Goal: Transaction & Acquisition: Purchase product/service

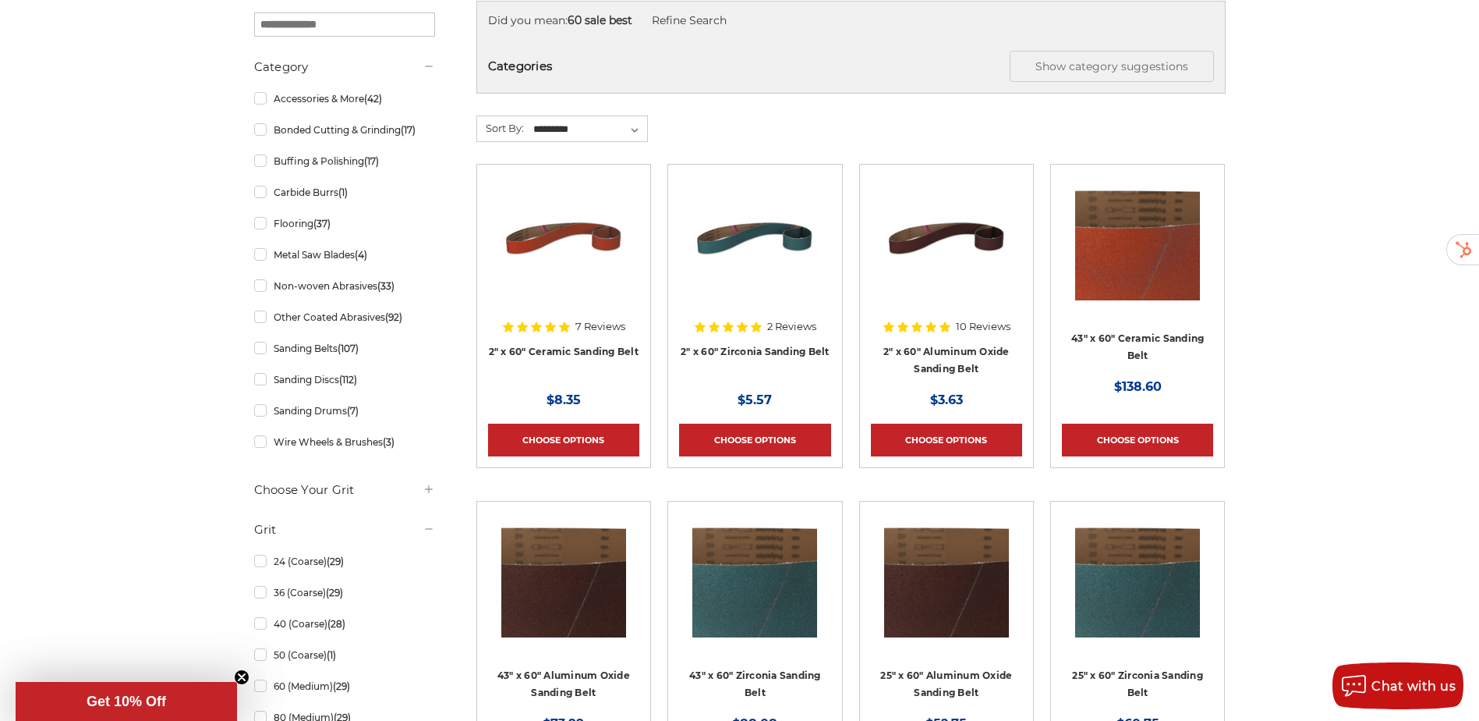
click at [579, 44] on div "Did you mean: 60 sale best Refine Search Categories Show category suggestions S…" at bounding box center [850, 47] width 749 height 93
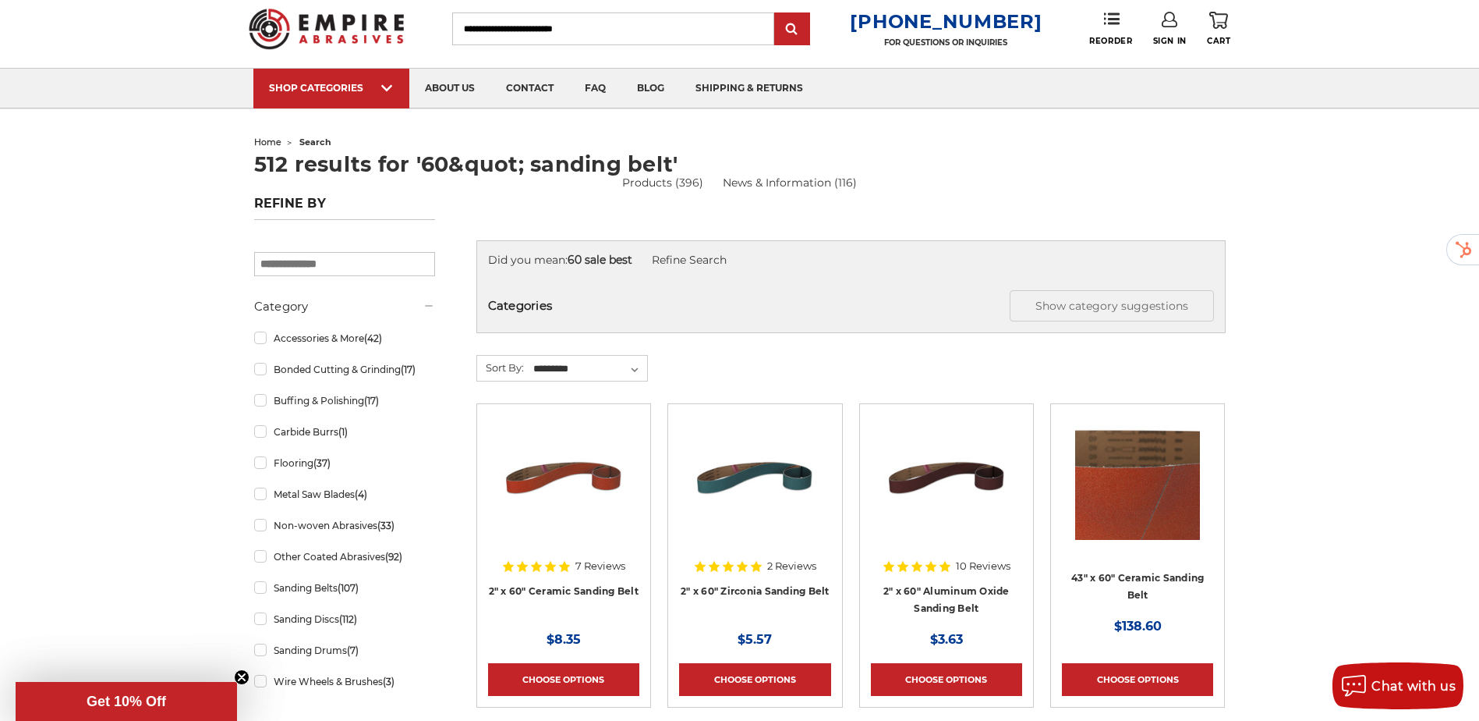
scroll to position [39, 0]
click at [542, 30] on input "Search" at bounding box center [613, 29] width 322 height 33
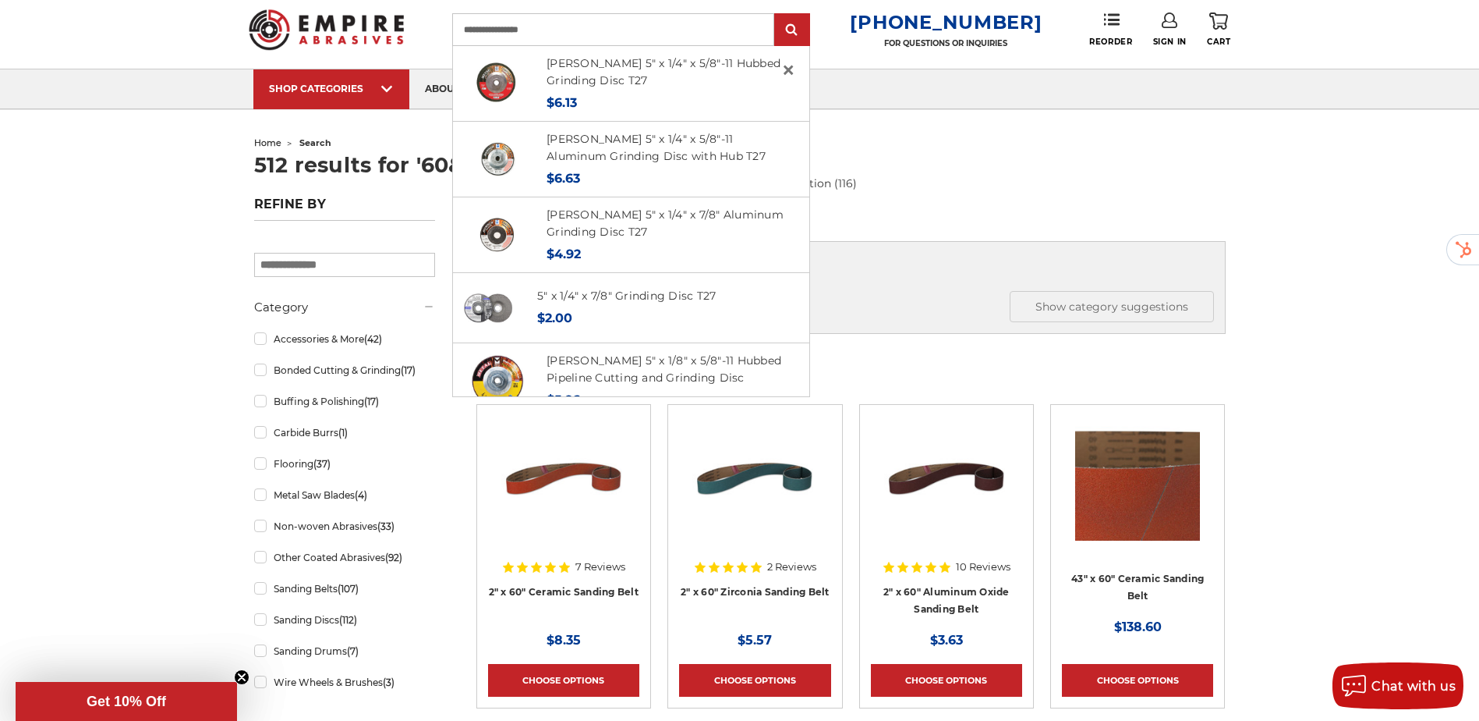
type input "**********"
click at [777, 15] on input "submit" at bounding box center [792, 30] width 31 height 31
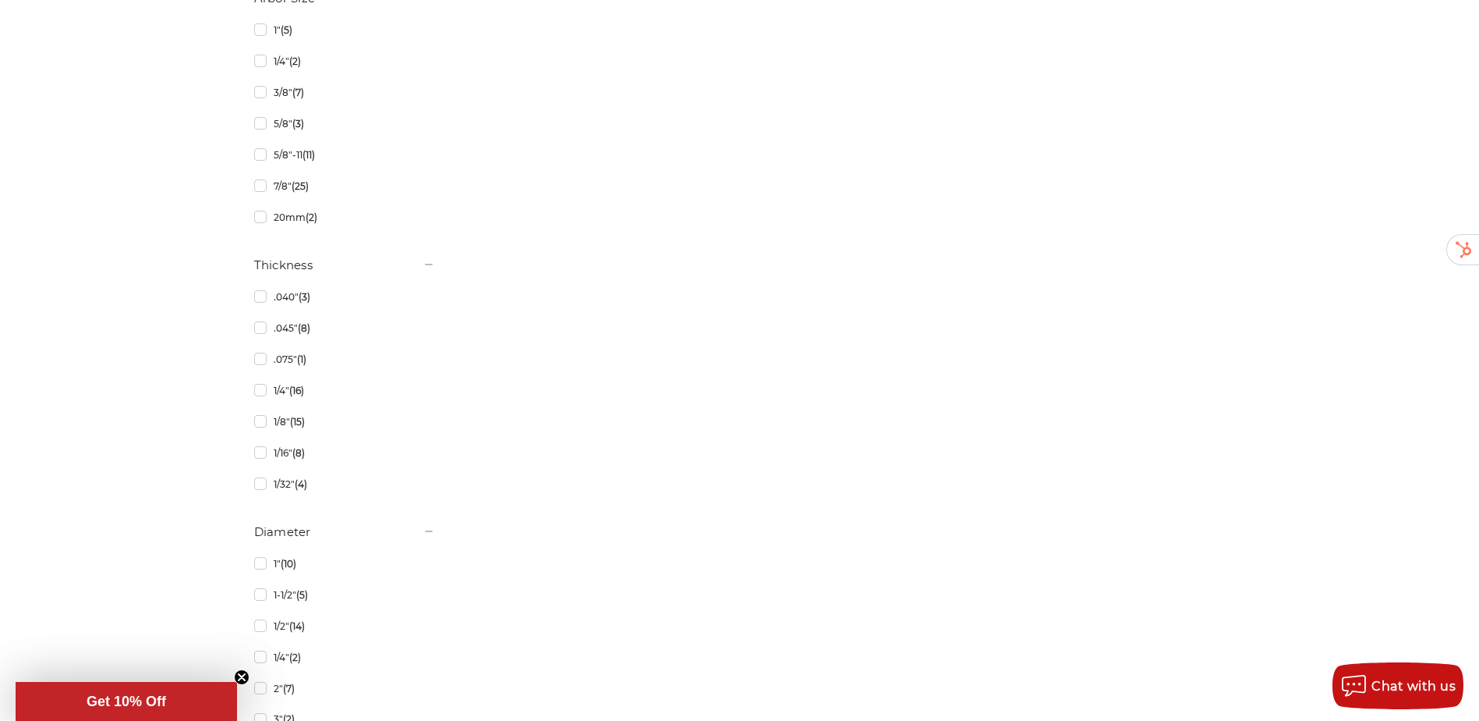
scroll to position [2489, 0]
click at [264, 418] on link "1/8" (15)" at bounding box center [344, 419] width 181 height 27
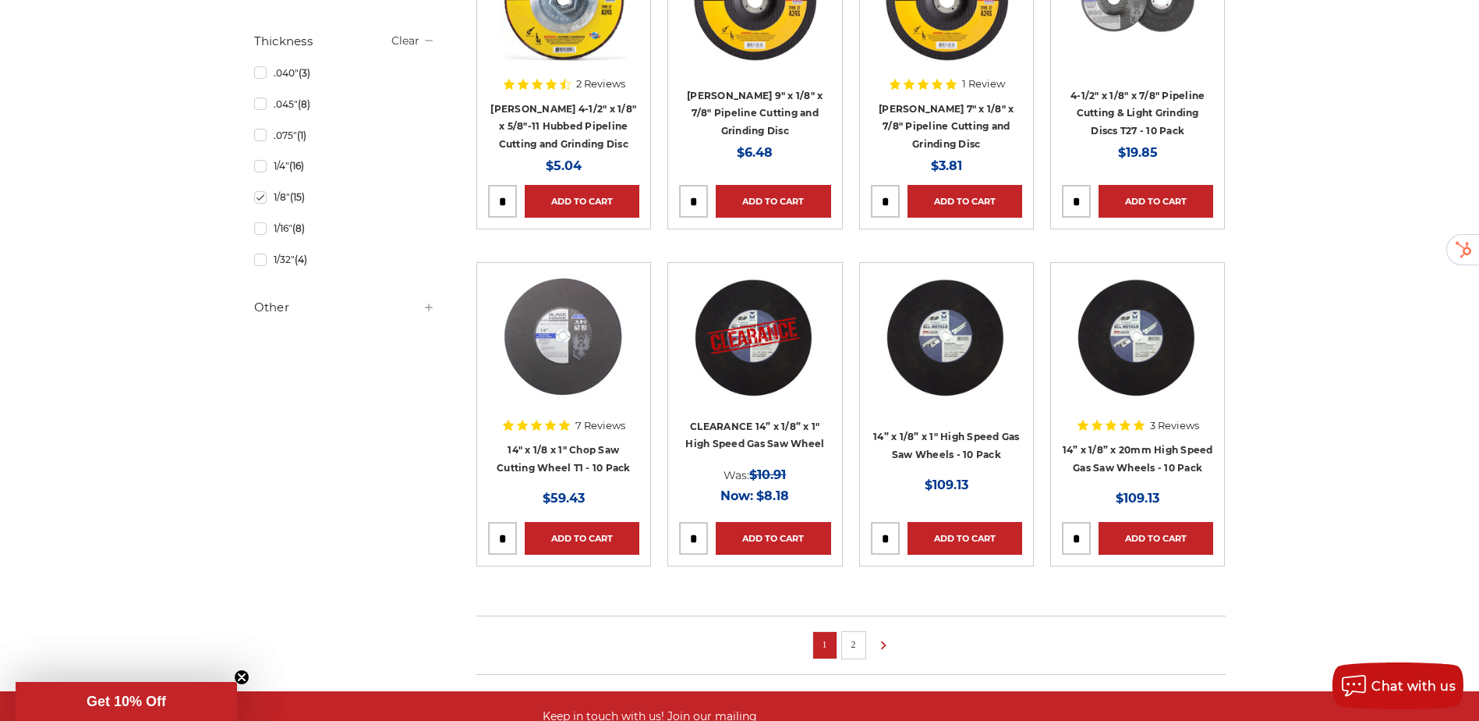
scroll to position [919, 0]
click at [850, 641] on link "2" at bounding box center [854, 643] width 16 height 17
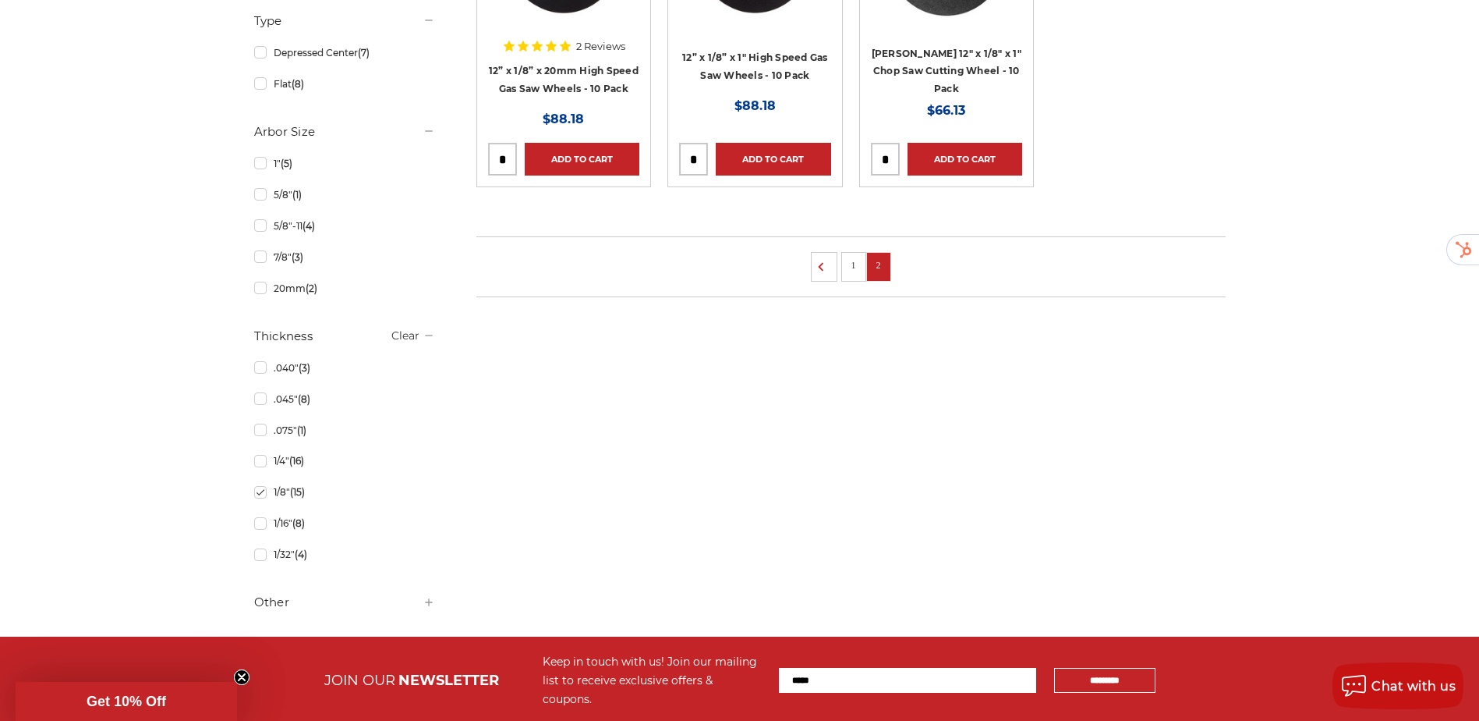
scroll to position [621, 0]
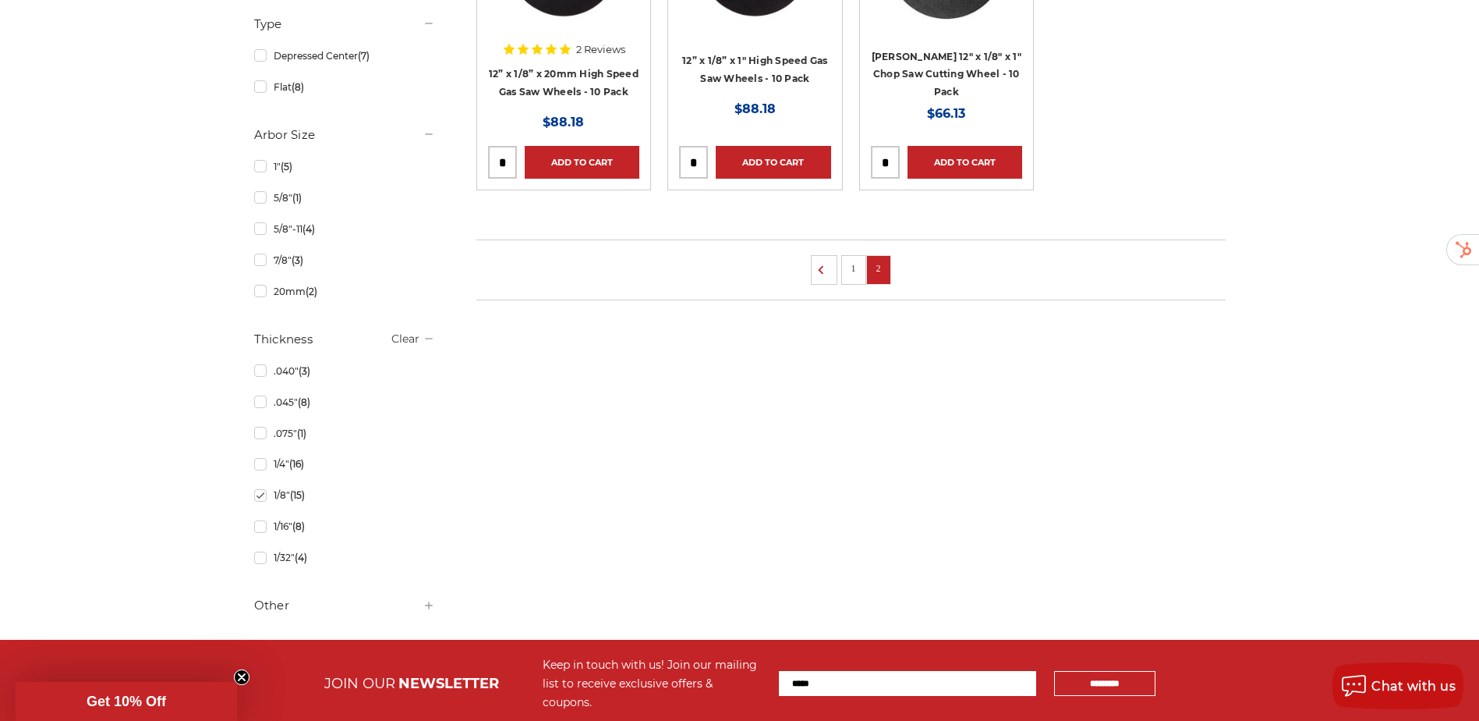
click at [850, 269] on link "1" at bounding box center [854, 268] width 16 height 17
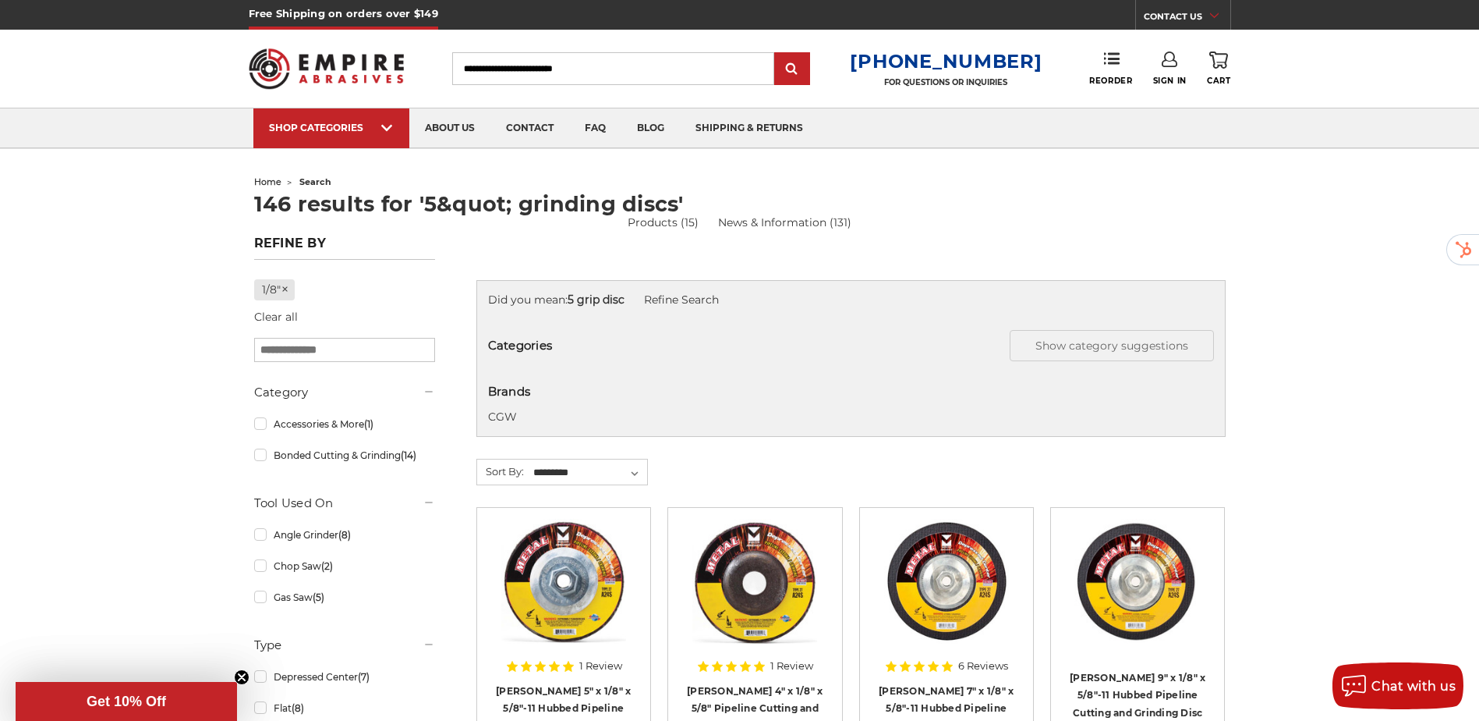
click at [664, 69] on input "Search" at bounding box center [613, 68] width 322 height 33
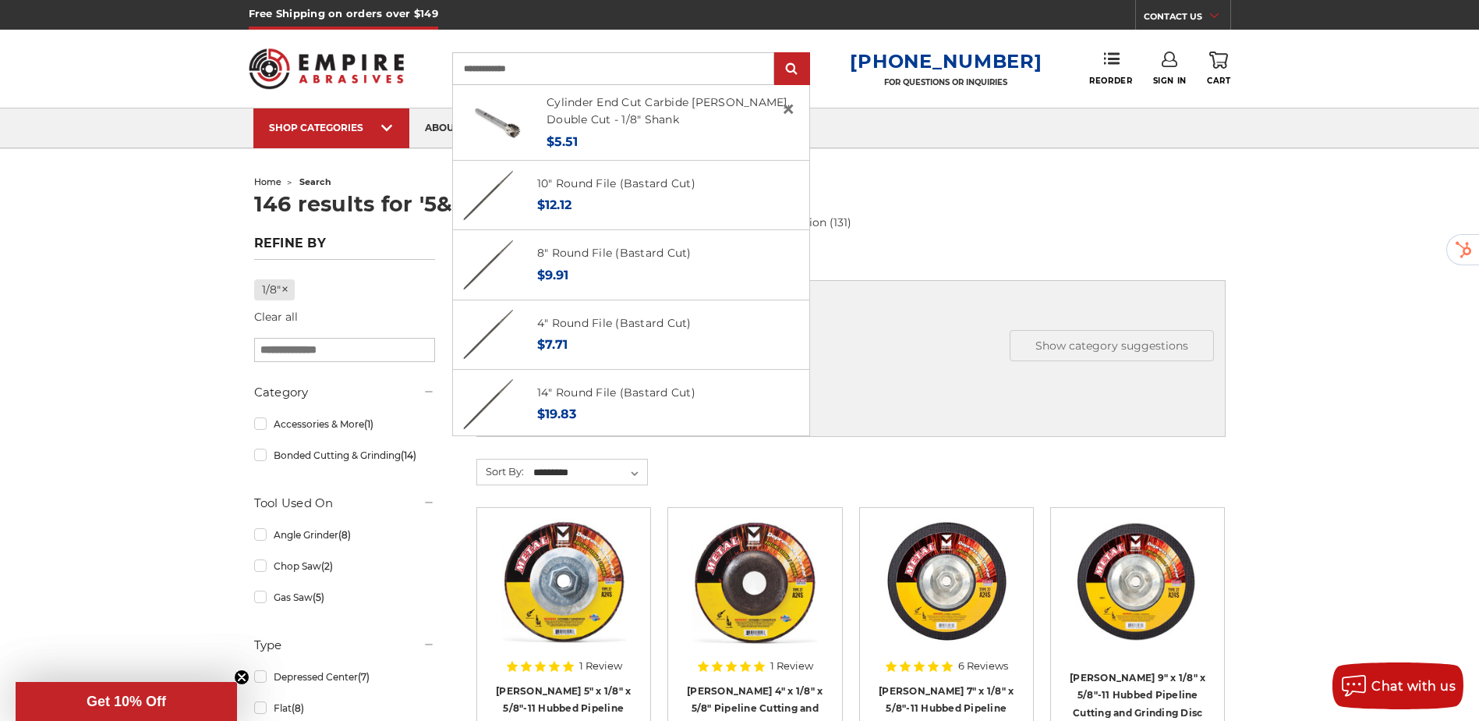
type input "**********"
click at [777, 54] on input "submit" at bounding box center [792, 69] width 31 height 31
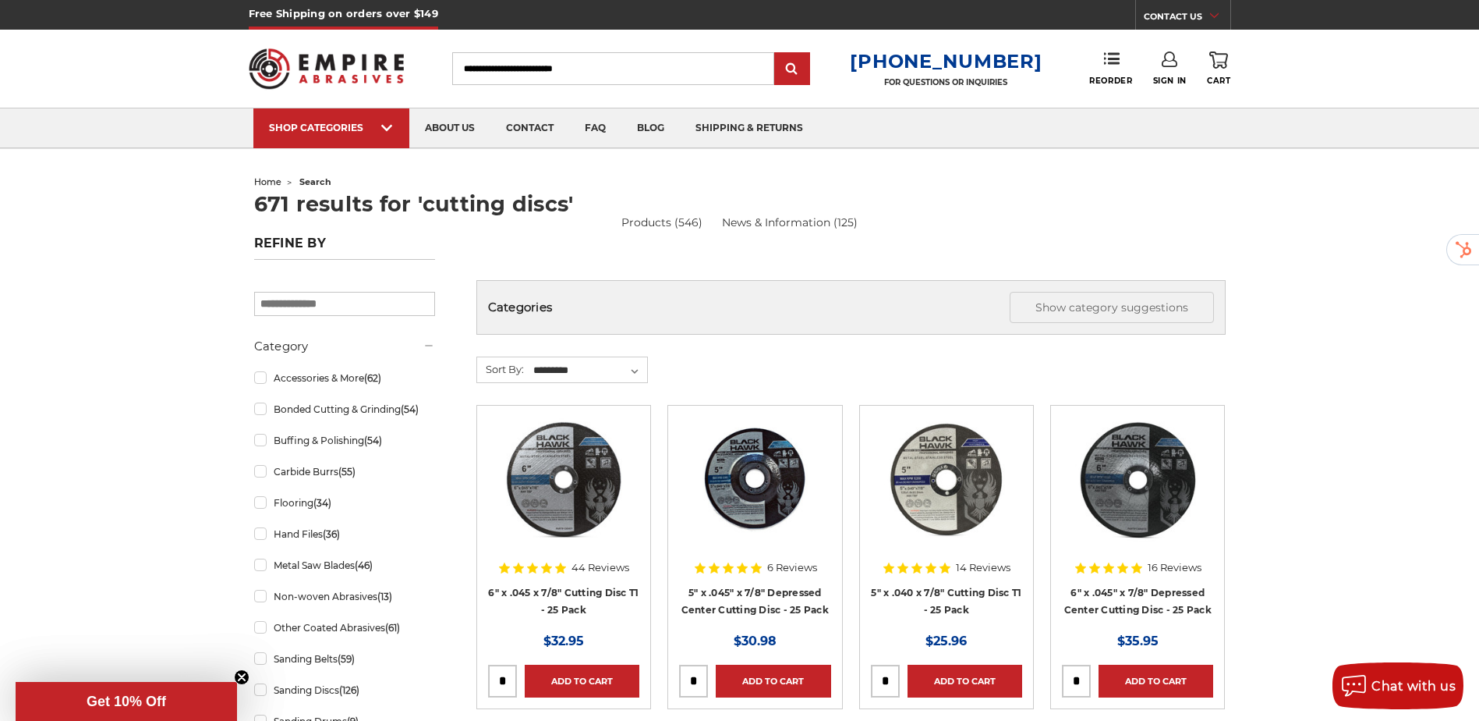
click at [644, 64] on input "Search" at bounding box center [613, 68] width 322 height 33
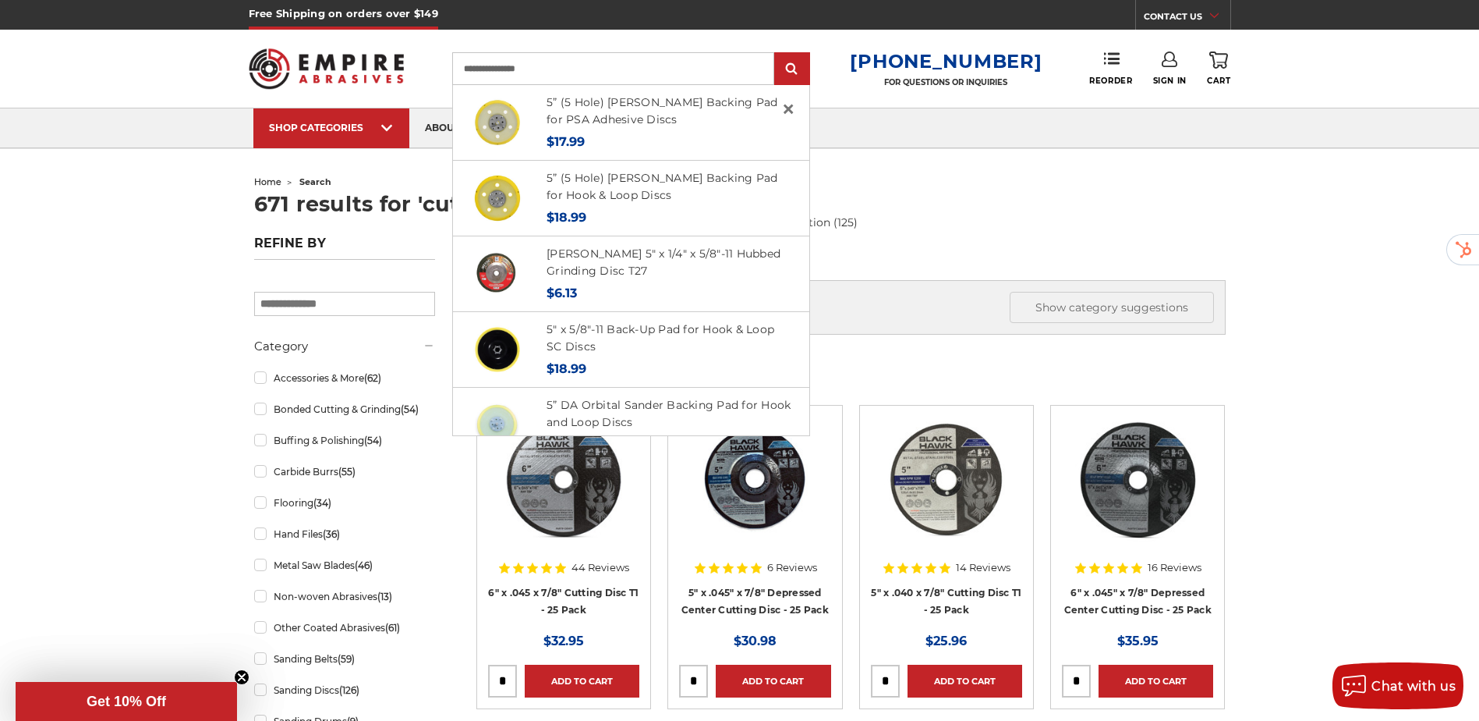
type input "**********"
click at [777, 54] on input "submit" at bounding box center [792, 69] width 31 height 31
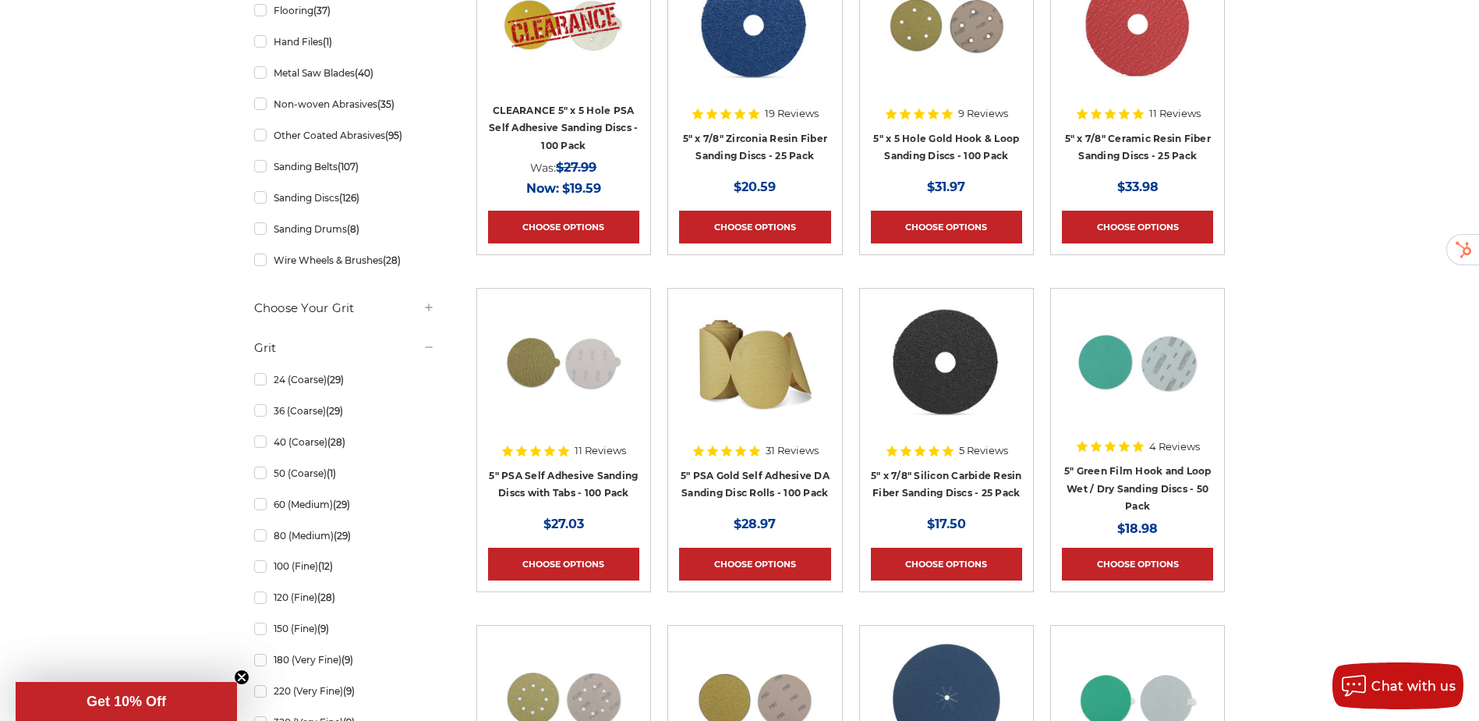
scroll to position [493, 0]
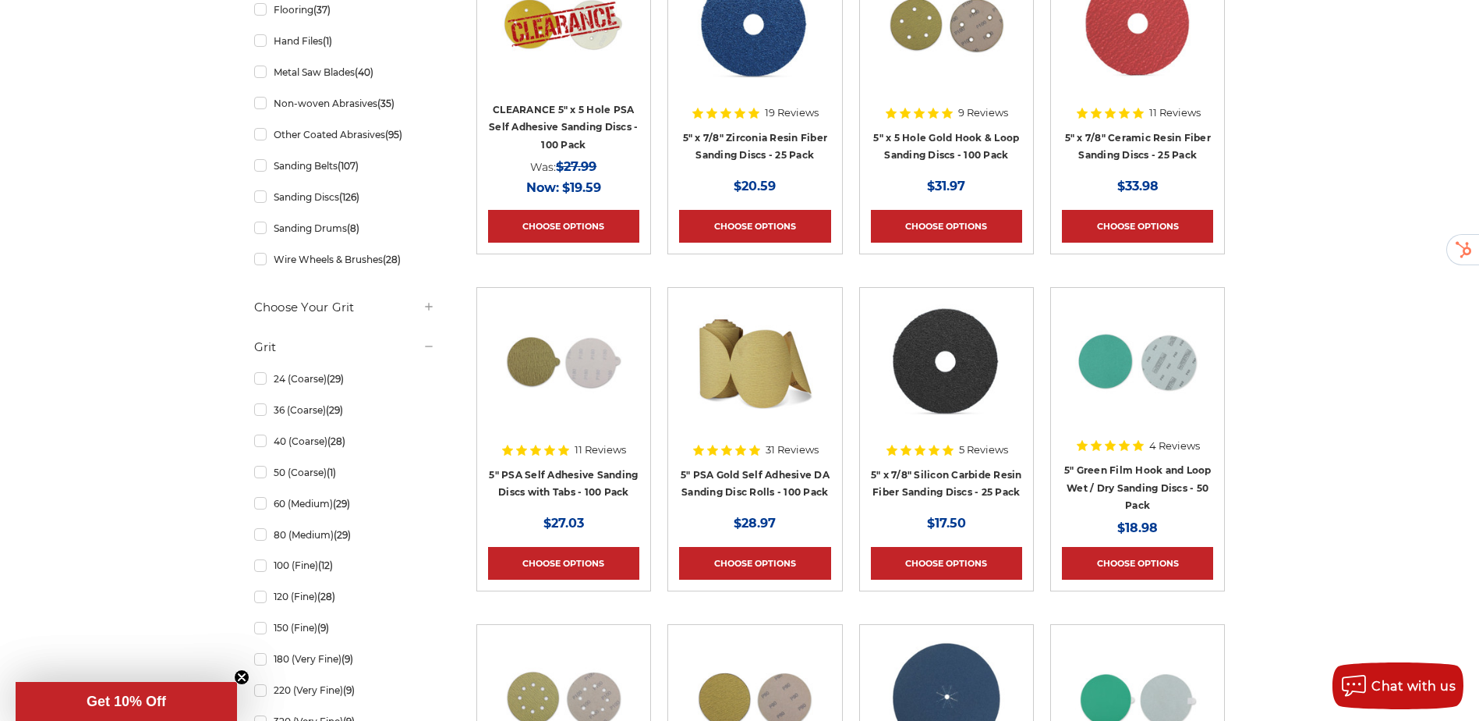
click at [1153, 358] on img at bounding box center [1137, 361] width 125 height 125
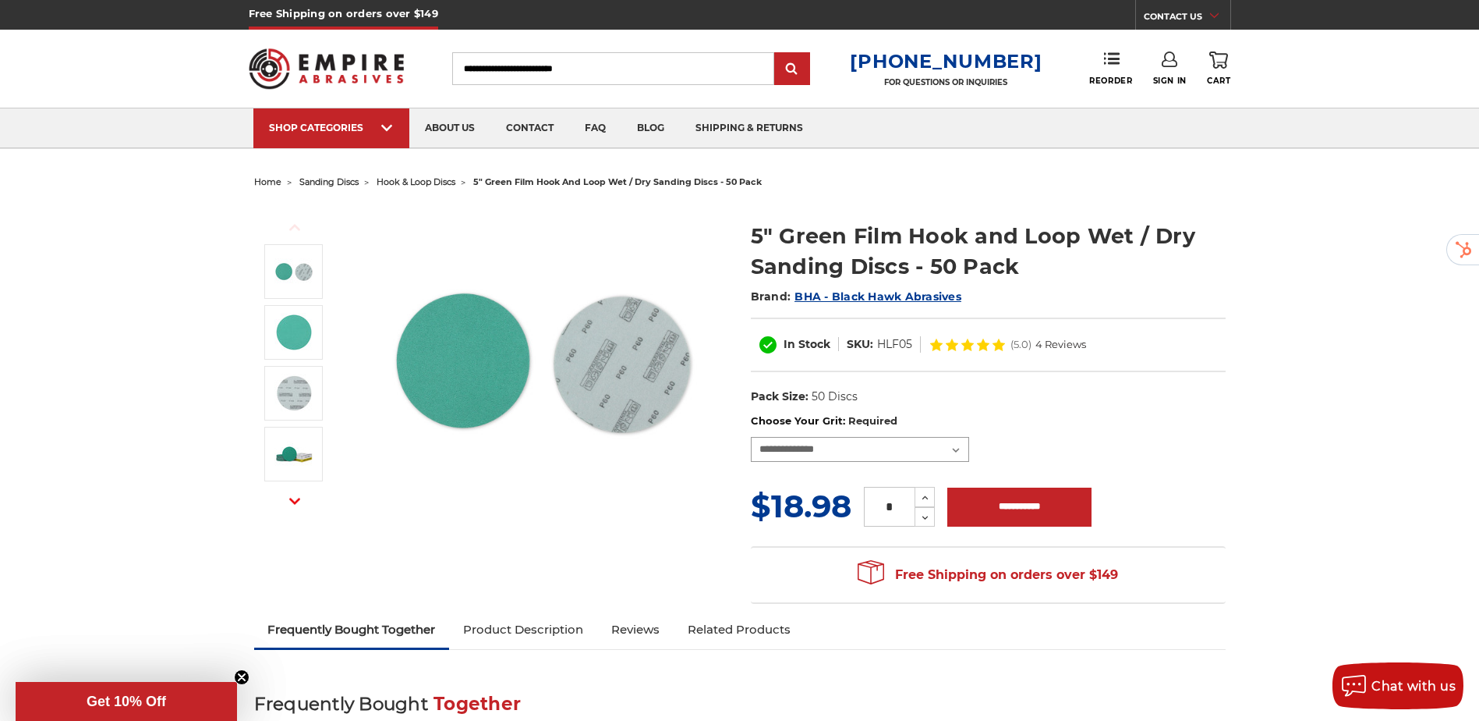
click at [951, 443] on select "**********" at bounding box center [860, 449] width 218 height 25
click at [1171, 179] on ul "home sanding discs hook & loop discs 5" green film hook and loop wet / dry sand…" at bounding box center [740, 182] width 972 height 23
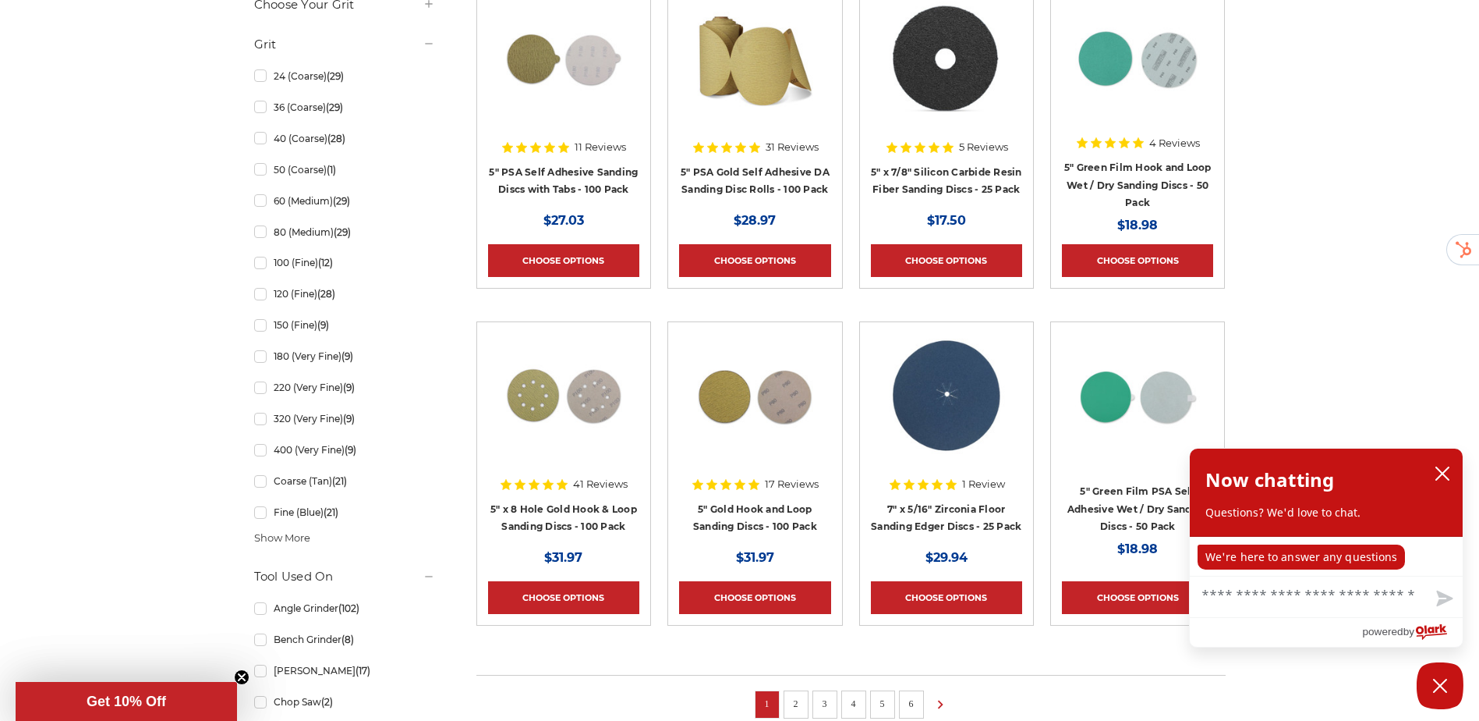
scroll to position [798, 0]
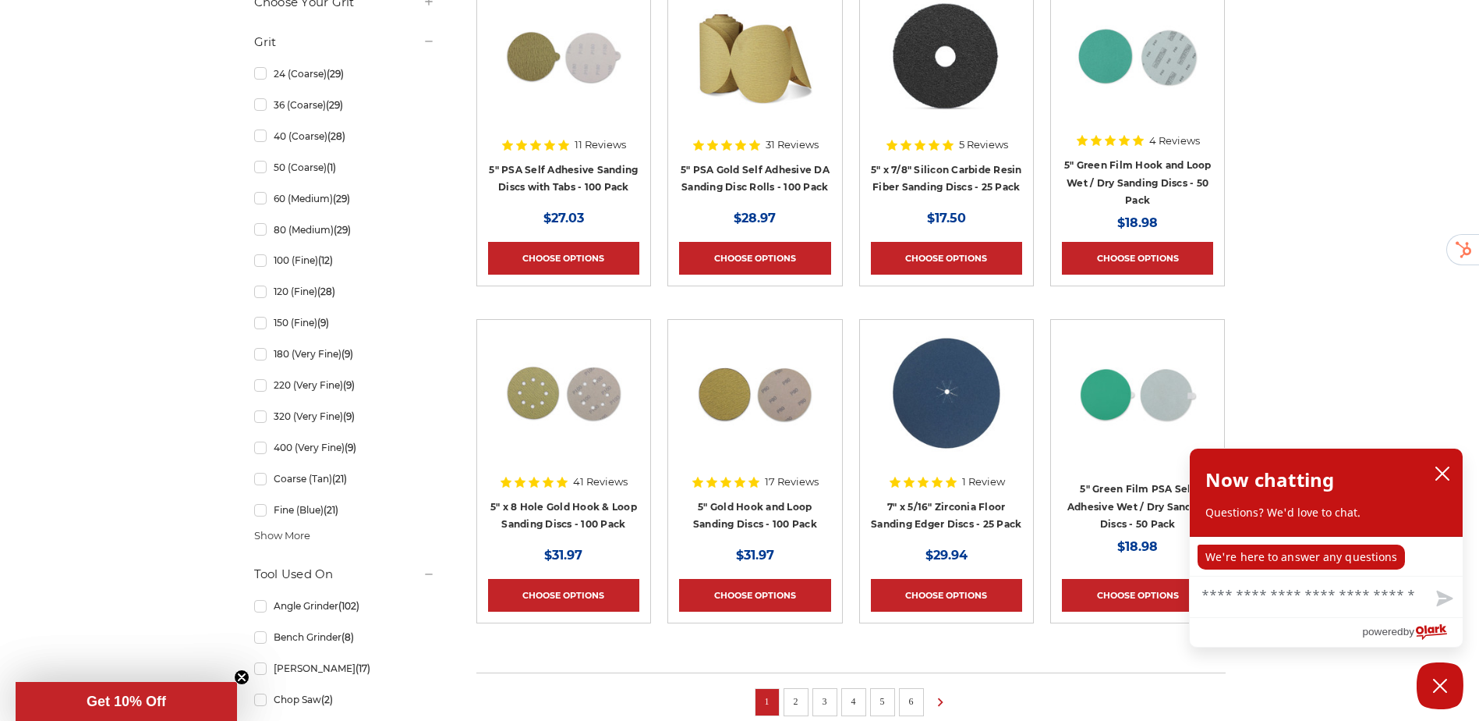
click at [770, 424] on img at bounding box center [754, 393] width 125 height 125
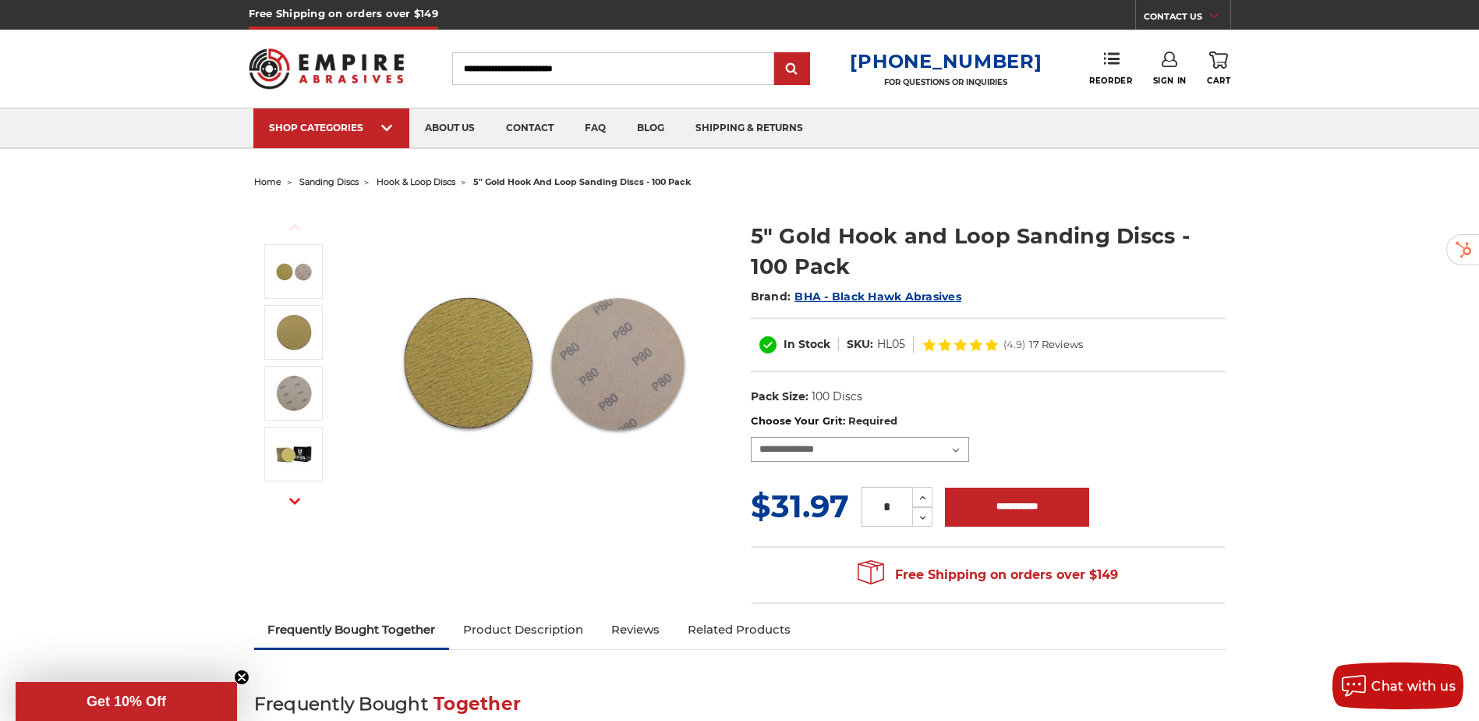
click at [939, 451] on select "**********" at bounding box center [860, 449] width 218 height 25
click at [1144, 392] on dl "UPC: Pack Size: 100 Discs Size: 5" Material: Aluminum Oxide Tool: Orbital Sande…" at bounding box center [988, 397] width 475 height 33
click at [574, 66] on input "Search" at bounding box center [613, 68] width 322 height 33
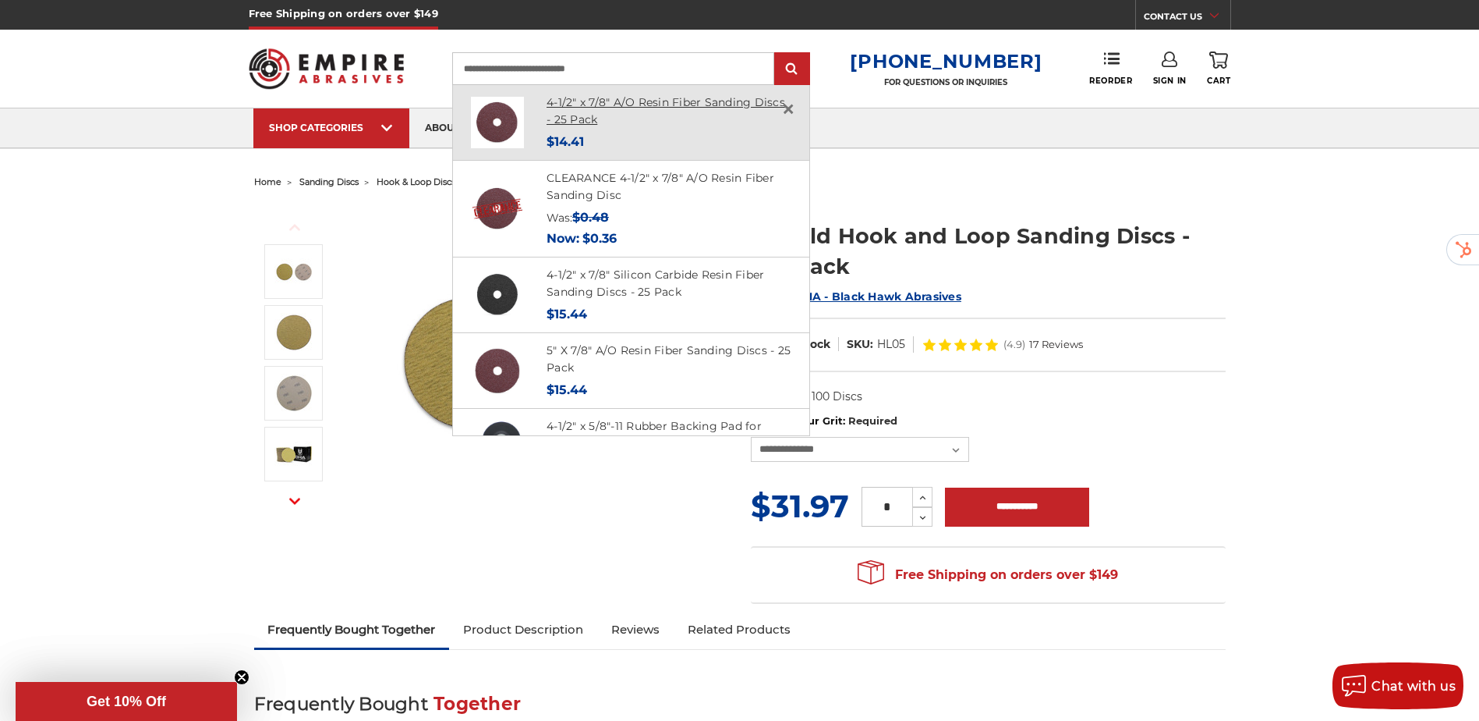
type input "**********"
click at [605, 106] on link "4-1/2" x 7/8" A/O Resin Fiber Sanding Discs - 25 Pack" at bounding box center [666, 111] width 239 height 32
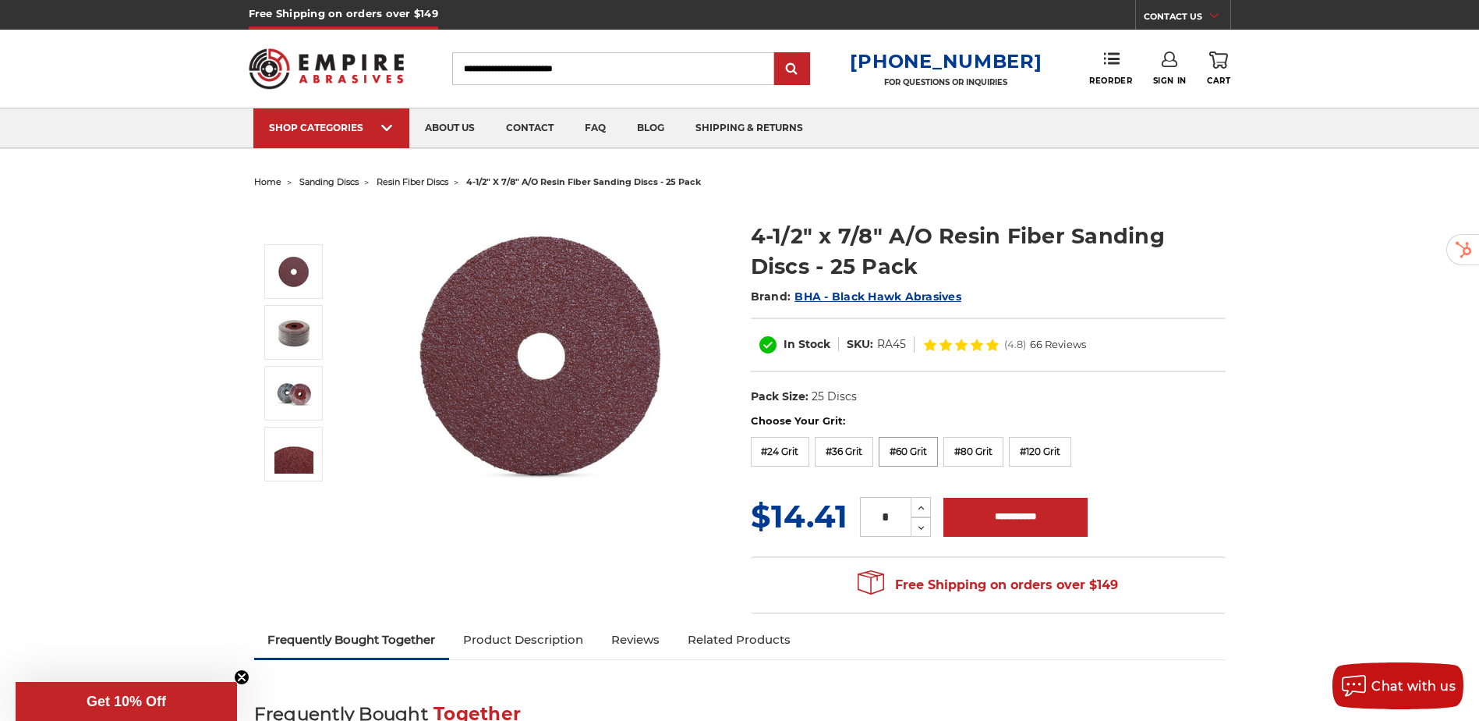
click at [922, 449] on label "#60 Grit" at bounding box center [908, 452] width 59 height 30
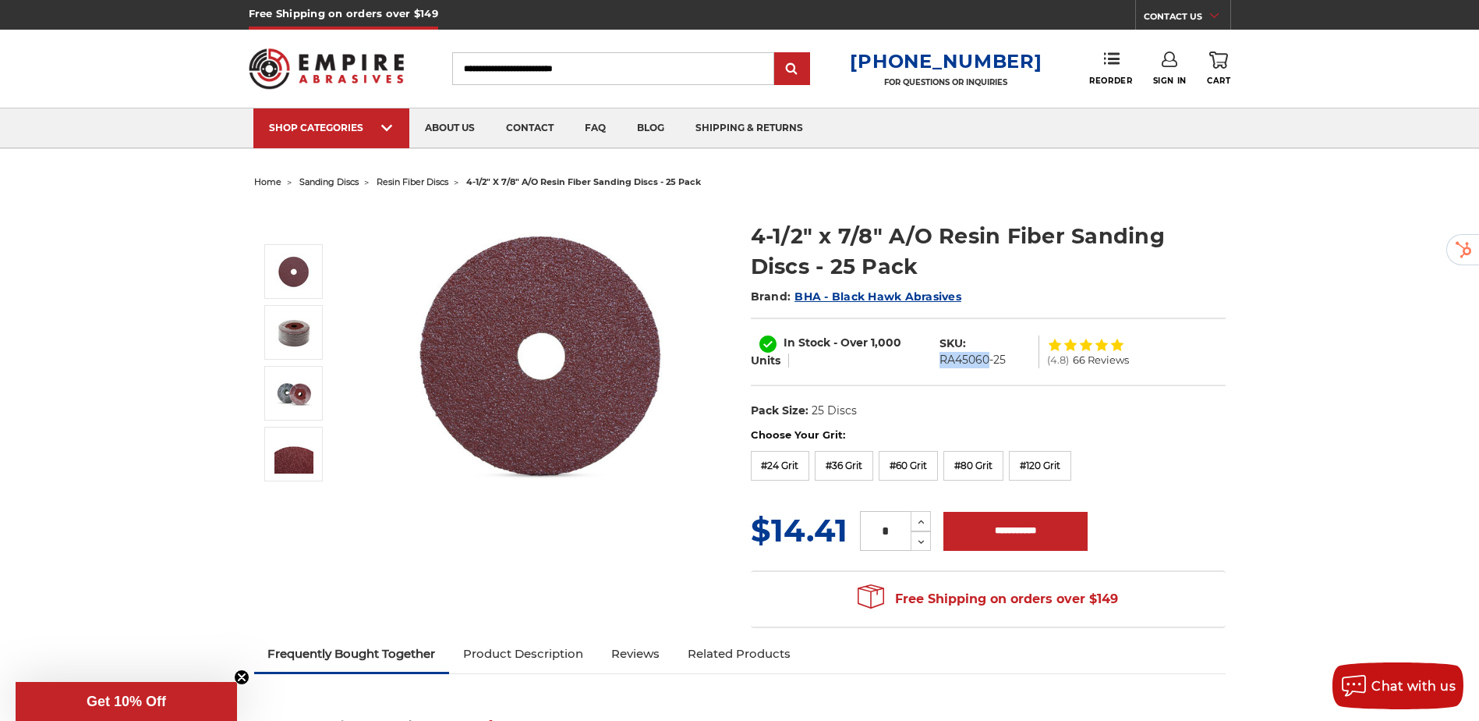
drag, startPoint x: 988, startPoint y: 359, endPoint x: 938, endPoint y: 362, distance: 50.0
click at [940, 362] on dd "RA45060-25" at bounding box center [973, 360] width 66 height 16
copy dd "RA45060"
